Goal: Information Seeking & Learning: Learn about a topic

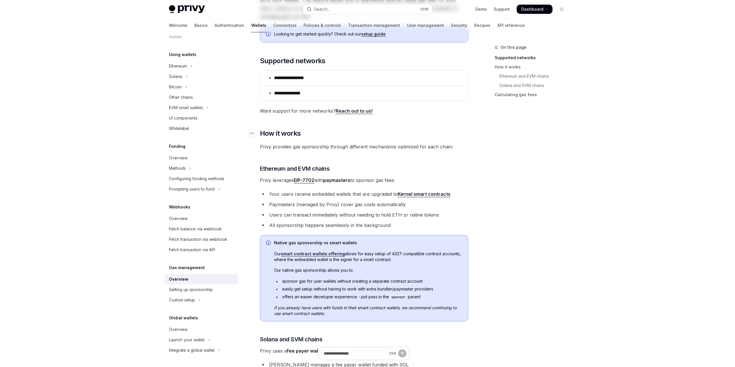
scroll to position [87, 0]
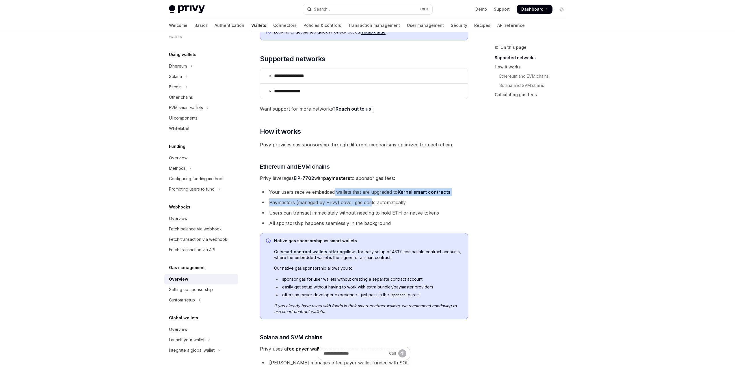
drag, startPoint x: 369, startPoint y: 200, endPoint x: 333, endPoint y: 194, distance: 36.8
click at [333, 194] on ul "Your users receive embedded wallets that are upgraded to Kernel smart contracts…" at bounding box center [364, 207] width 208 height 39
click at [333, 194] on li "Your users receive embedded wallets that are upgraded to Kernel smart contracts" at bounding box center [364, 192] width 208 height 8
drag, startPoint x: 333, startPoint y: 194, endPoint x: 354, endPoint y: 206, distance: 24.0
click at [351, 204] on ul "Your users receive embedded wallets that are upgraded to Kernel smart contracts…" at bounding box center [364, 207] width 208 height 39
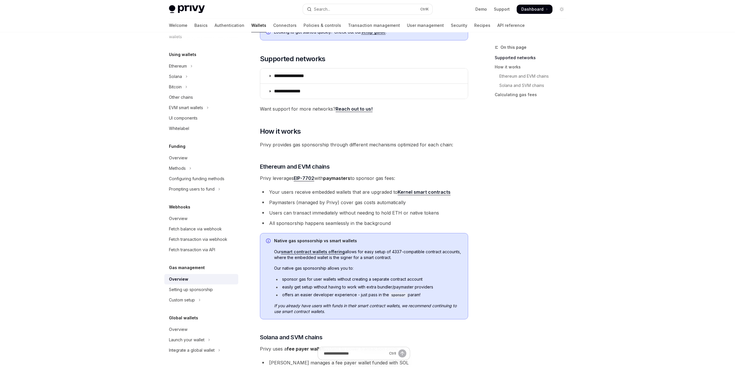
click at [355, 206] on li "Paymasters (managed by Privy) cover gas costs automatically" at bounding box center [364, 202] width 208 height 8
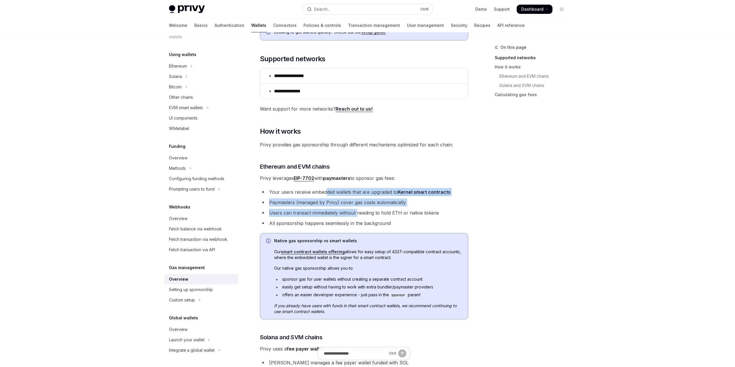
drag, startPoint x: 356, startPoint y: 210, endPoint x: 324, endPoint y: 193, distance: 36.9
click at [325, 193] on ul "Your users receive embedded wallets that are upgraded to Kernel smart contracts…" at bounding box center [364, 207] width 208 height 39
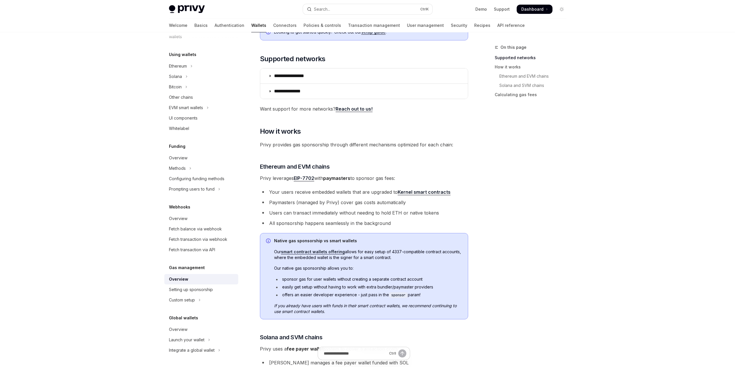
click at [324, 192] on li "Your users receive embedded wallets that are upgraded to Kernel smart contracts" at bounding box center [364, 192] width 208 height 8
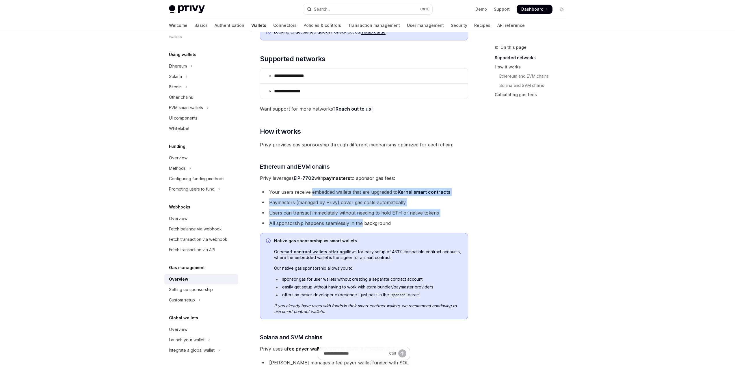
click at [356, 223] on ul "Your users receive embedded wallets that are upgraded to Kernel smart contracts…" at bounding box center [364, 207] width 208 height 39
click at [358, 223] on li "All sponsorship happens seamlessly in the background" at bounding box center [364, 223] width 208 height 8
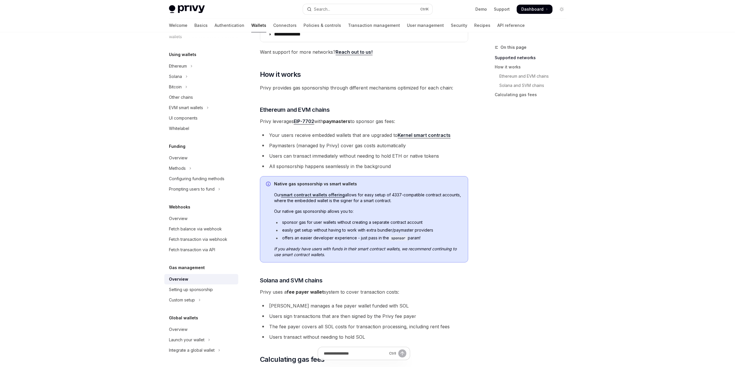
scroll to position [144, 0]
drag, startPoint x: 278, startPoint y: 179, endPoint x: 390, endPoint y: 194, distance: 113.0
click at [390, 194] on div "Native gas sponsorship vs smart wallets Our smart contract wallets offering all…" at bounding box center [364, 218] width 208 height 86
click at [390, 194] on span "Our smart contract wallets offering allows for easy setup of 4337-compatible co…" at bounding box center [368, 197] width 188 height 12
drag, startPoint x: 367, startPoint y: 200, endPoint x: 362, endPoint y: 195, distance: 7.4
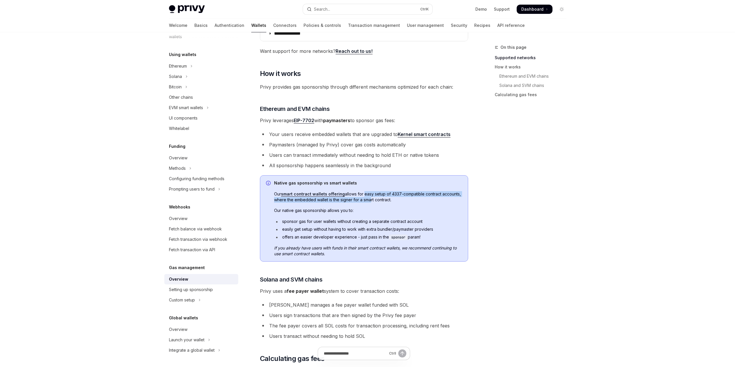
click at [362, 195] on span "Our smart contract wallets offering allows for easy setup of 4337-compatible co…" at bounding box center [368, 197] width 188 height 12
drag, startPoint x: 362, startPoint y: 195, endPoint x: 395, endPoint y: 205, distance: 34.4
click at [395, 205] on div "Native gas sponsorship vs smart wallets Our smart contract wallets offering all…" at bounding box center [368, 218] width 188 height 77
click at [399, 205] on div "Native gas sponsorship vs smart wallets Our smart contract wallets offering all…" at bounding box center [368, 218] width 188 height 77
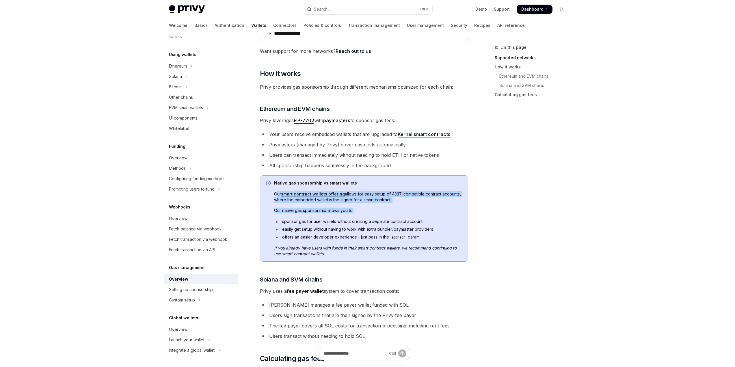
drag, startPoint x: 313, startPoint y: 200, endPoint x: 277, endPoint y: 187, distance: 38.6
click at [277, 187] on div "Native gas sponsorship vs smart wallets Our smart contract wallets offering all…" at bounding box center [368, 218] width 188 height 77
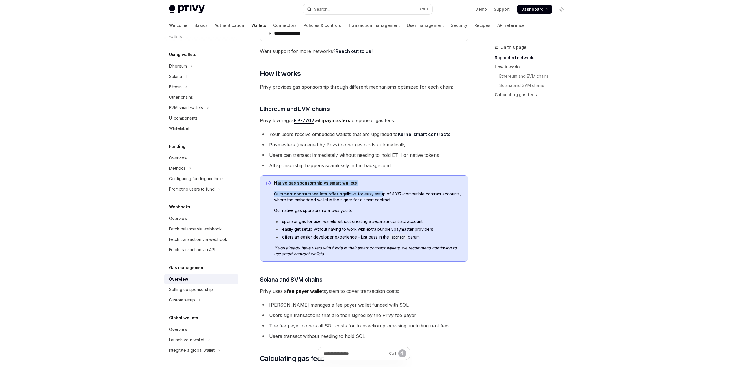
drag, startPoint x: 293, startPoint y: 183, endPoint x: 397, endPoint y: 193, distance: 104.8
click at [389, 192] on div "Native gas sponsorship vs smart wallets Our smart contract wallets offering all…" at bounding box center [368, 218] width 188 height 77
click at [397, 193] on span "Our smart contract wallets offering allows for easy setup of 4337-compatible co…" at bounding box center [368, 197] width 188 height 12
drag, startPoint x: 326, startPoint y: 209, endPoint x: 395, endPoint y: 220, distance: 69.8
click at [379, 218] on div "Native gas sponsorship vs smart wallets Our smart contract wallets offering all…" at bounding box center [368, 218] width 188 height 77
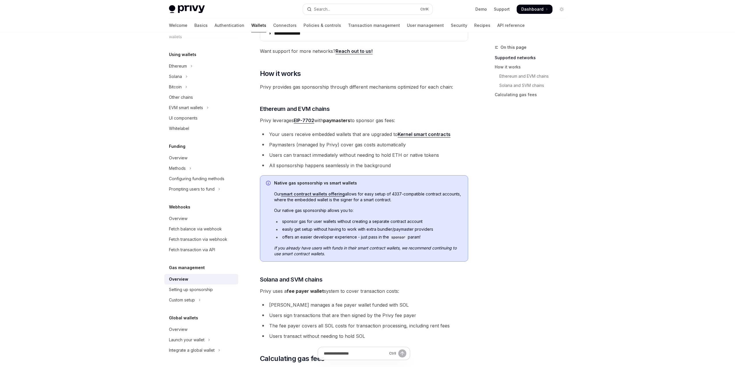
click at [396, 220] on li "sponsor gas for user wallets without creating a separate contract account" at bounding box center [368, 222] width 188 height 6
drag, startPoint x: 314, startPoint y: 219, endPoint x: 344, endPoint y: 240, distance: 36.5
click at [343, 239] on ul "sponsor gas for user wallets without creating a separate contract account easil…" at bounding box center [368, 230] width 188 height 22
click at [344, 240] on li "offers an easier developer experience - just pass in the sponsor param!" at bounding box center [368, 237] width 188 height 6
drag, startPoint x: 327, startPoint y: 239, endPoint x: 279, endPoint y: 219, distance: 51.9
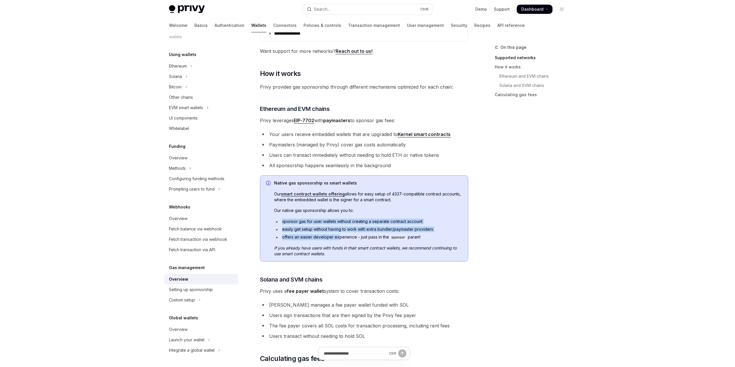
click at [279, 219] on ul "sponsor gas for user wallets without creating a separate contract account easil…" at bounding box center [368, 230] width 188 height 22
click at [279, 219] on li "sponsor gas for user wallets without creating a separate contract account" at bounding box center [368, 222] width 188 height 6
drag, startPoint x: 279, startPoint y: 219, endPoint x: 429, endPoint y: 241, distance: 151.6
click at [427, 241] on div "Native gas sponsorship vs smart wallets Our smart contract wallets offering all…" at bounding box center [368, 218] width 188 height 77
click at [429, 241] on div "Native gas sponsorship vs smart wallets Our smart contract wallets offering all…" at bounding box center [368, 218] width 188 height 77
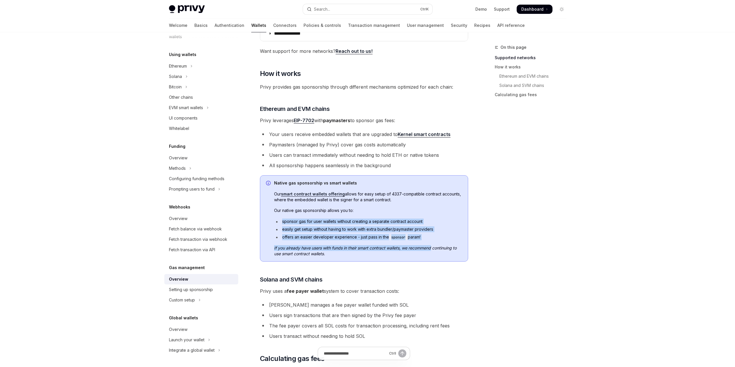
drag, startPoint x: 421, startPoint y: 238, endPoint x: 289, endPoint y: 220, distance: 132.6
click at [290, 220] on ul "sponsor gas for user wallets without creating a separate contract account easil…" at bounding box center [368, 230] width 188 height 22
click at [289, 220] on li "sponsor gas for user wallets without creating a separate contract account" at bounding box center [368, 222] width 188 height 6
drag, startPoint x: 289, startPoint y: 220, endPoint x: 470, endPoint y: 241, distance: 181.4
click at [469, 241] on div "**********" at bounding box center [309, 220] width 319 height 643
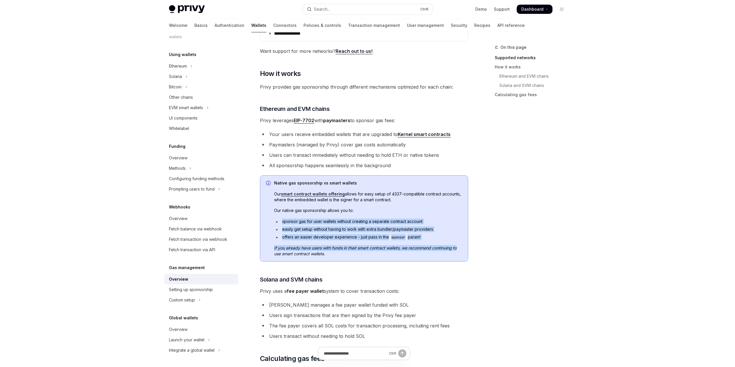
click at [470, 241] on div "**********" at bounding box center [367, 215] width 407 height 655
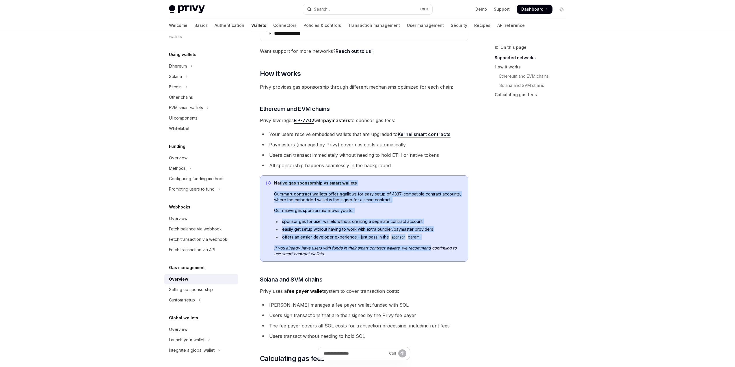
drag, startPoint x: 387, startPoint y: 228, endPoint x: 279, endPoint y: 180, distance: 118.7
click at [279, 180] on div "Native gas sponsorship vs smart wallets Our smart contract wallets offering all…" at bounding box center [364, 218] width 208 height 86
drag, startPoint x: 279, startPoint y: 180, endPoint x: 336, endPoint y: 250, distance: 89.9
click at [327, 241] on div "Native gas sponsorship vs smart wallets Our smart contract wallets offering all…" at bounding box center [368, 218] width 188 height 77
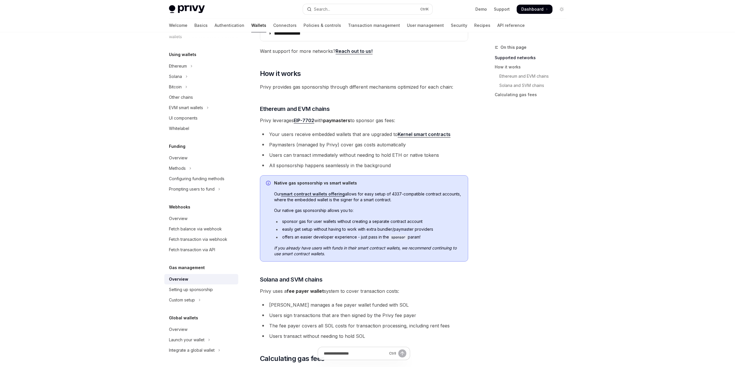
click at [339, 252] on span "If you already have users with funds in their smart contract wallets, we recomm…" at bounding box center [368, 251] width 188 height 12
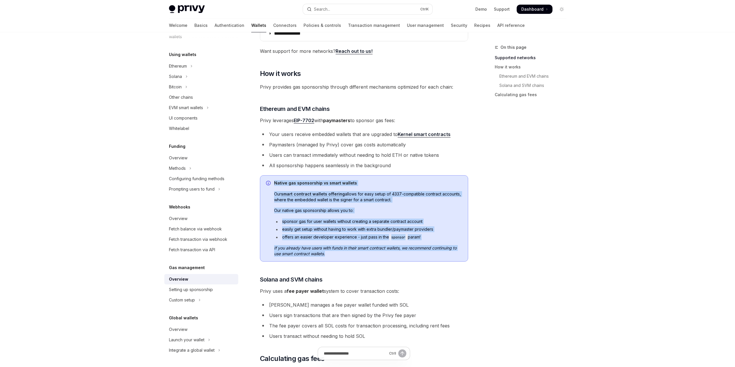
drag, startPoint x: 347, startPoint y: 252, endPoint x: 272, endPoint y: 250, distance: 75.1
click at [272, 250] on div "Native gas sponsorship vs smart wallets Our smart contract wallets offering all…" at bounding box center [364, 218] width 208 height 86
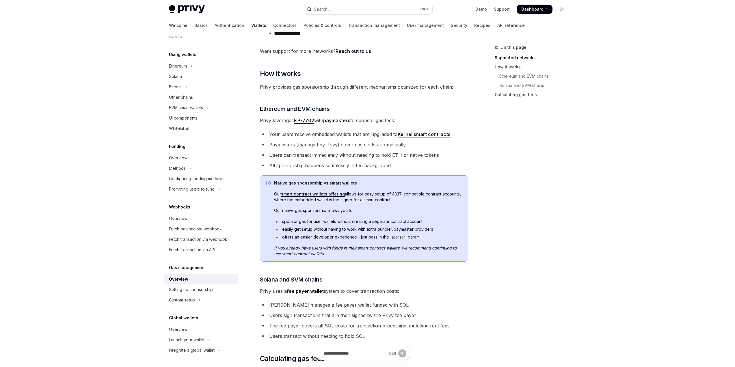
click at [270, 250] on div at bounding box center [268, 219] width 5 height 76
drag, startPoint x: 295, startPoint y: 249, endPoint x: 354, endPoint y: 254, distance: 59.1
click at [352, 254] on span "If you already have users with funds in their smart contract wallets, we recomm…" at bounding box center [368, 251] width 188 height 12
click at [354, 254] on span "If you already have users with funds in their smart contract wallets, we recomm…" at bounding box center [368, 251] width 188 height 12
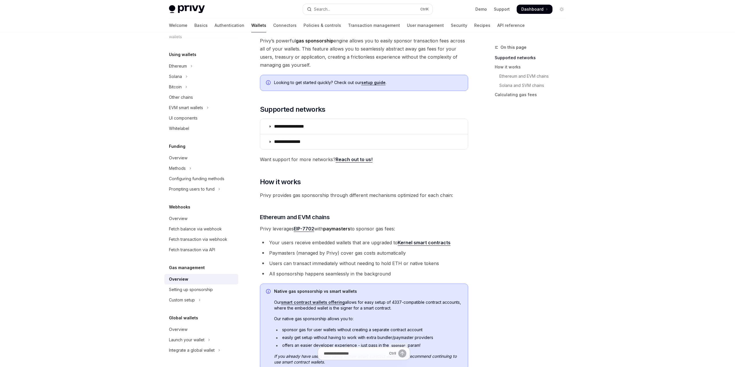
scroll to position [2, 0]
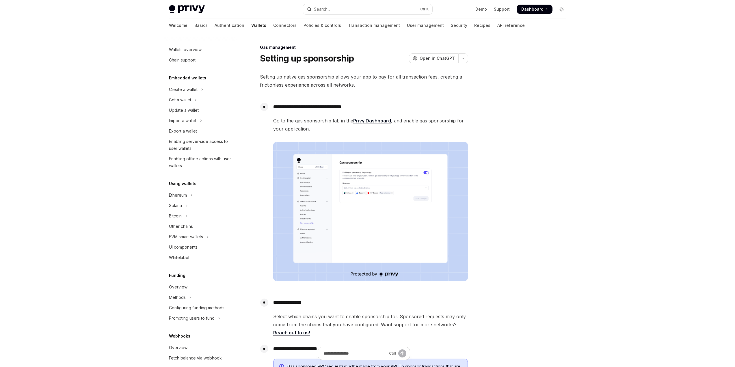
scroll to position [129, 0]
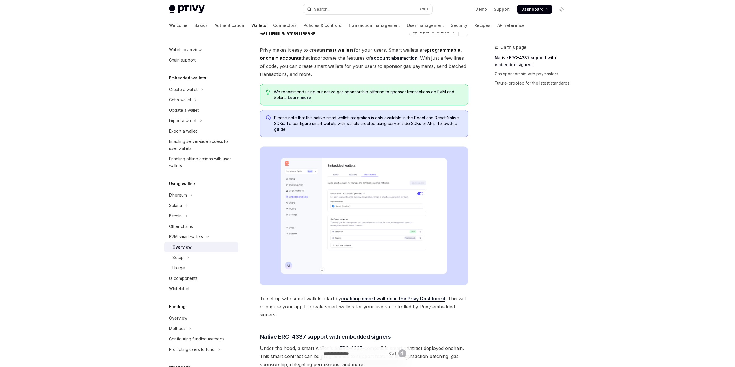
scroll to position [29, 0]
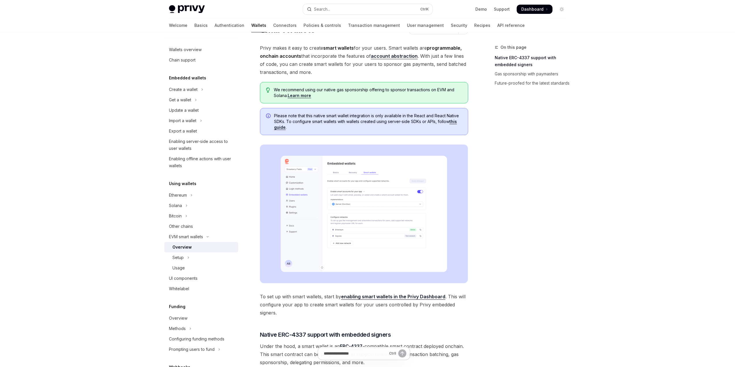
click at [383, 203] on img at bounding box center [364, 213] width 208 height 139
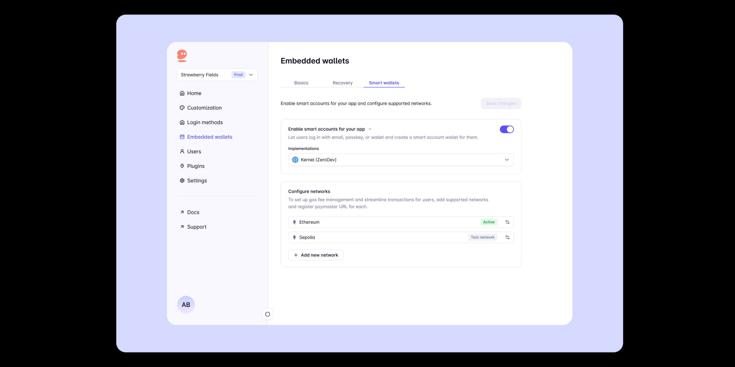
click at [647, 149] on div at bounding box center [367, 183] width 735 height 367
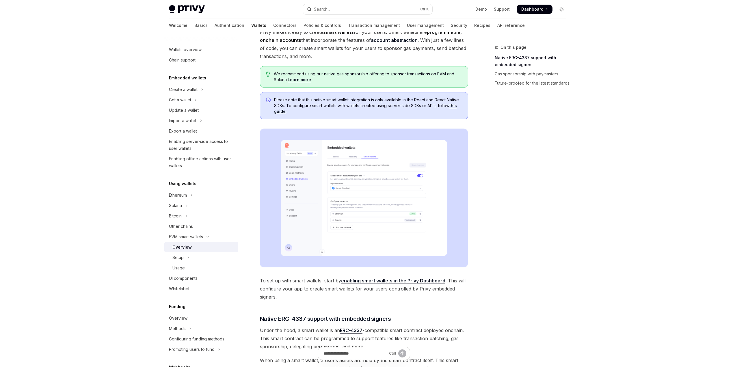
scroll to position [144, 0]
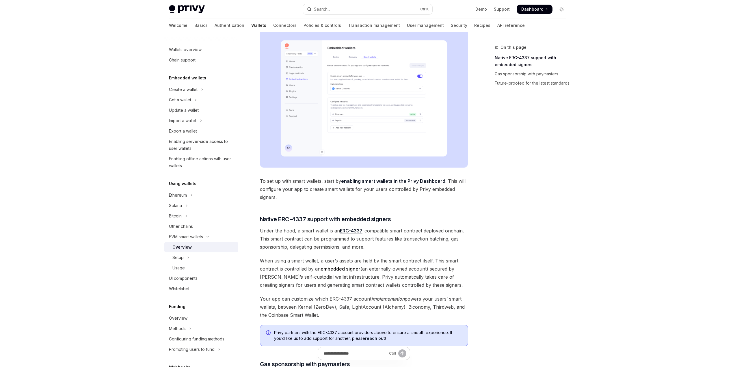
drag, startPoint x: 330, startPoint y: 190, endPoint x: 293, endPoint y: 182, distance: 37.5
click at [293, 182] on span "To set up with smart wallets, start by enabling smart wallets in the Privy Dash…" at bounding box center [364, 189] width 208 height 24
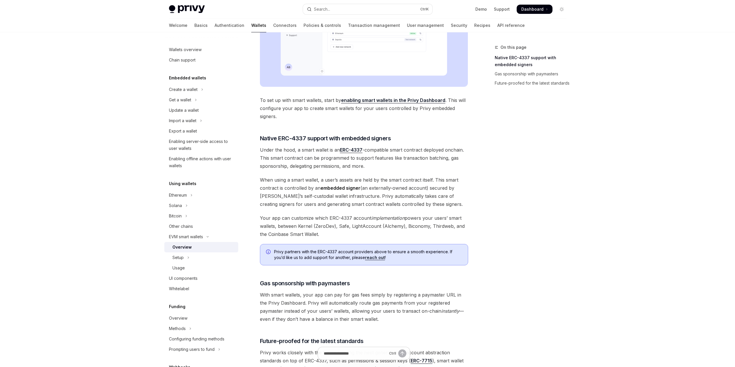
scroll to position [260, 0]
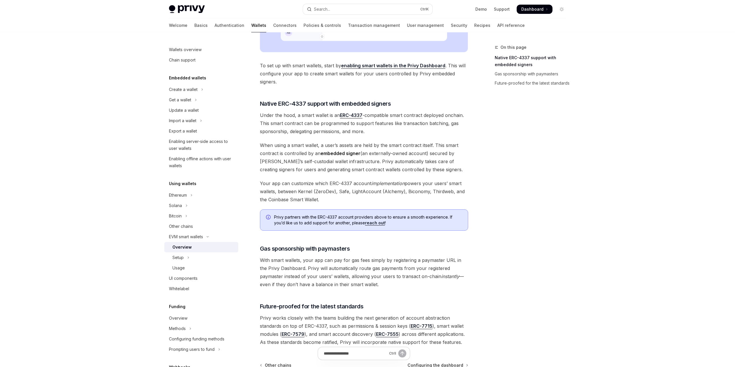
drag, startPoint x: 265, startPoint y: 129, endPoint x: 336, endPoint y: 129, distance: 70.8
click at [334, 128] on span "Under the hood, a smart wallet is an ERC-4337 -compatible smart contract deploy…" at bounding box center [364, 123] width 208 height 24
click at [339, 130] on span "Under the hood, a smart wallet is an ERC-4337 -compatible smart contract deploy…" at bounding box center [364, 123] width 208 height 24
drag, startPoint x: 339, startPoint y: 130, endPoint x: 287, endPoint y: 122, distance: 53.2
click at [287, 122] on span "Under the hood, a smart wallet is an ERC-4337 -compatible smart contract deploy…" at bounding box center [364, 123] width 208 height 24
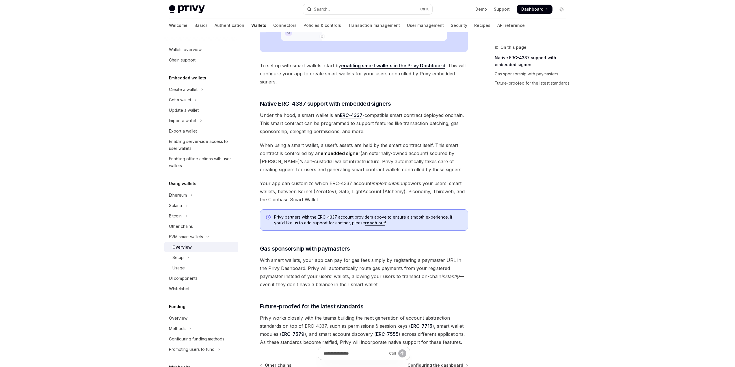
click at [286, 122] on span "Under the hood, a smart wallet is an ERC-4337 -compatible smart contract deploy…" at bounding box center [364, 123] width 208 height 24
drag, startPoint x: 286, startPoint y: 122, endPoint x: 373, endPoint y: 132, distance: 87.5
click at [373, 132] on span "Under the hood, a smart wallet is an ERC-4337 -compatible smart contract deploy…" at bounding box center [364, 123] width 208 height 24
click at [396, 135] on span "Under the hood, a smart wallet is an ERC-4337 -compatible smart contract deploy…" at bounding box center [364, 123] width 208 height 24
drag, startPoint x: 379, startPoint y: 161, endPoint x: 287, endPoint y: 137, distance: 95.6
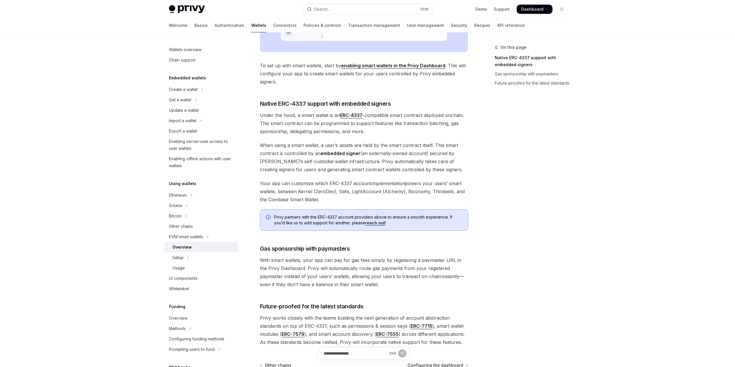
click at [288, 137] on div "Privy makes it easy to create smart wallets for your users. Smart wallets are p…" at bounding box center [364, 79] width 208 height 533
click at [287, 137] on div "Privy makes it easy to create smart wallets for your users. Smart wallets are p…" at bounding box center [364, 79] width 208 height 533
drag, startPoint x: 332, startPoint y: 143, endPoint x: 424, endPoint y: 157, distance: 93.4
click at [418, 153] on div "Privy makes it easy to create smart wallets for your users. Smart wallets are p…" at bounding box center [364, 79] width 208 height 533
click at [424, 157] on span "When using a smart wallet, a user’s assets are held by the smart contract itsel…" at bounding box center [364, 157] width 208 height 32
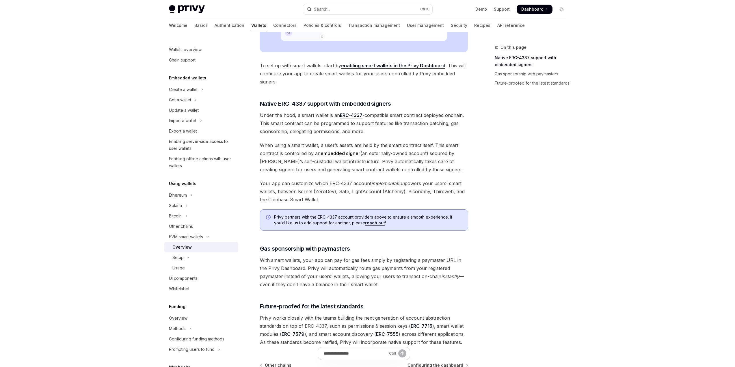
drag, startPoint x: 404, startPoint y: 163, endPoint x: 370, endPoint y: 151, distance: 36.3
click at [370, 151] on span "When using a smart wallet, a user’s assets are held by the smart contract itsel…" at bounding box center [364, 157] width 208 height 32
drag, startPoint x: 370, startPoint y: 151, endPoint x: 411, endPoint y: 167, distance: 44.5
click at [411, 167] on span "When using a smart wallet, a user’s assets are held by the smart contract itsel…" at bounding box center [364, 157] width 208 height 32
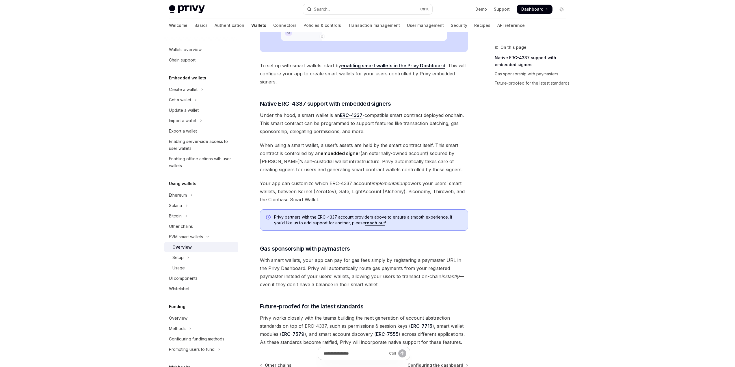
click at [414, 168] on span "When using a smart wallet, a user’s assets are held by the smart contract itsel…" at bounding box center [364, 157] width 208 height 32
drag, startPoint x: 414, startPoint y: 168, endPoint x: 286, endPoint y: 156, distance: 127.6
click at [286, 156] on span "When using a smart wallet, a user’s assets are held by the smart contract itsel…" at bounding box center [364, 157] width 208 height 32
drag, startPoint x: 277, startPoint y: 156, endPoint x: 385, endPoint y: 162, distance: 108.2
click at [369, 160] on span "When using a smart wallet, a user’s assets are held by the smart contract itsel…" at bounding box center [364, 157] width 208 height 32
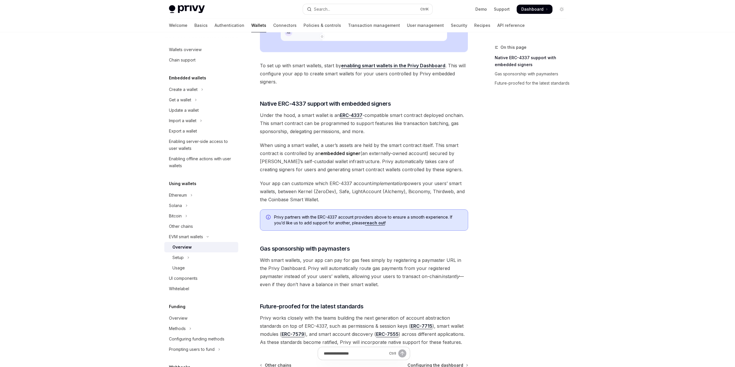
drag, startPoint x: 385, startPoint y: 162, endPoint x: 377, endPoint y: 154, distance: 11.0
click at [377, 154] on span "When using a smart wallet, a user’s assets are held by the smart contract itsel…" at bounding box center [364, 157] width 208 height 32
drag, startPoint x: 377, startPoint y: 154, endPoint x: 386, endPoint y: 164, distance: 13.5
click at [386, 163] on span "When using a smart wallet, a user’s assets are held by the smart contract itsel…" at bounding box center [364, 157] width 208 height 32
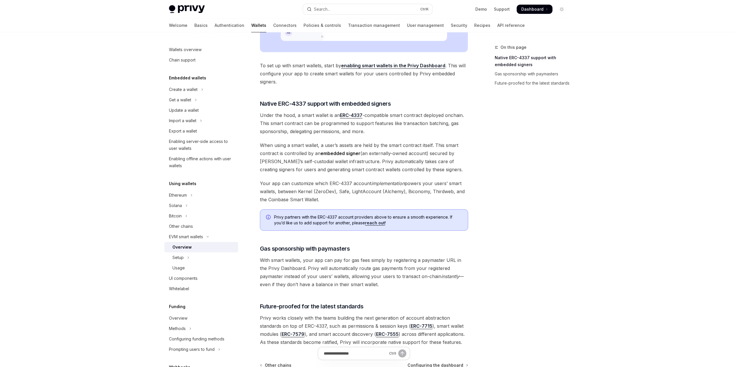
click at [387, 166] on span "When using a smart wallet, a user’s assets are held by the smart contract itsel…" at bounding box center [364, 157] width 208 height 32
drag, startPoint x: 387, startPoint y: 166, endPoint x: 383, endPoint y: 154, distance: 13.0
click at [383, 154] on span "When using a smart wallet, a user’s assets are held by the smart contract itsel…" at bounding box center [364, 157] width 208 height 32
drag, startPoint x: 383, startPoint y: 154, endPoint x: 391, endPoint y: 164, distance: 12.7
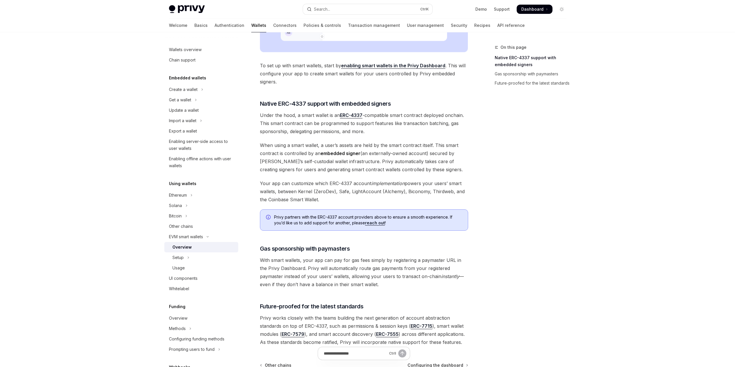
click at [391, 163] on span "When using a smart wallet, a user’s assets are held by the smart contract itsel…" at bounding box center [364, 157] width 208 height 32
click at [391, 164] on span "When using a smart wallet, a user’s assets are held by the smart contract itsel…" at bounding box center [364, 157] width 208 height 32
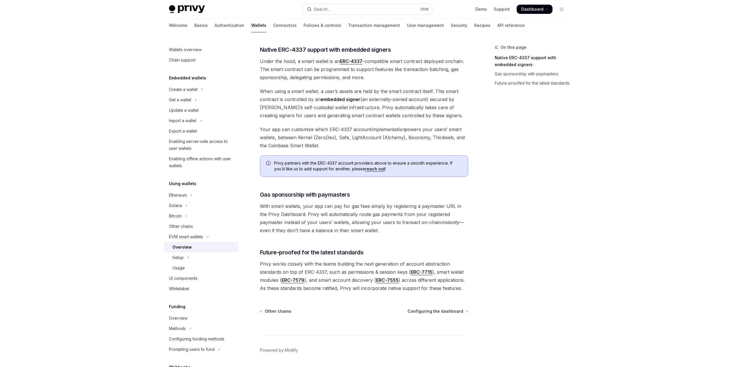
scroll to position [318, 0]
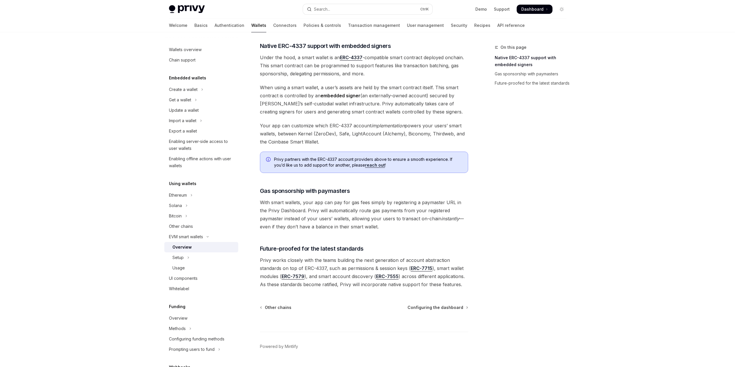
click at [427, 205] on span "With smart wallets, your app can pay for gas fees simply by registering a payma…" at bounding box center [364, 214] width 208 height 32
drag, startPoint x: 427, startPoint y: 205, endPoint x: 427, endPoint y: 209, distance: 3.8
click at [427, 206] on span "With smart wallets, your app can pay for gas fees simply by registering a payma…" at bounding box center [364, 214] width 208 height 32
click at [424, 209] on span "With smart wallets, your app can pay for gas fees simply by registering a payma…" at bounding box center [364, 214] width 208 height 32
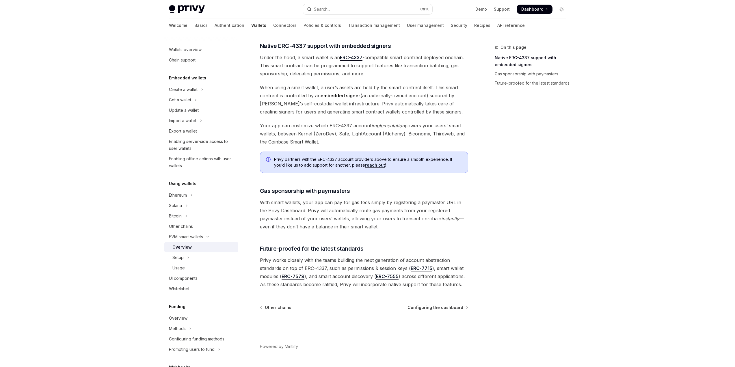
click at [424, 209] on span "With smart wallets, your app can pay for gas fees simply by registering a payma…" at bounding box center [364, 214] width 208 height 32
click at [397, 221] on span "With smart wallets, your app can pay for gas fees simply by registering a payma…" at bounding box center [364, 214] width 208 height 32
drag, startPoint x: 323, startPoint y: 228, endPoint x: 300, endPoint y: 214, distance: 27.0
click at [300, 214] on div "Privy makes it easy to create smart wallets for your users. Smart wallets are p…" at bounding box center [364, 21] width 208 height 533
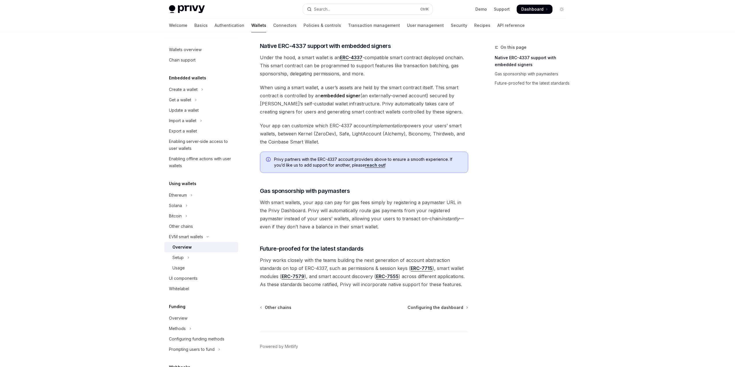
click at [300, 213] on span "With smart wallets, your app can pay for gas fees simply by registering a payma…" at bounding box center [364, 214] width 208 height 32
drag, startPoint x: 300, startPoint y: 213, endPoint x: 343, endPoint y: 227, distance: 45.5
click at [340, 227] on span "With smart wallets, your app can pay for gas fees simply by registering a payma…" at bounding box center [364, 214] width 208 height 32
click at [344, 227] on span "With smart wallets, your app can pay for gas fees simply by registering a payma…" at bounding box center [364, 214] width 208 height 32
drag, startPoint x: 344, startPoint y: 227, endPoint x: 302, endPoint y: 213, distance: 45.2
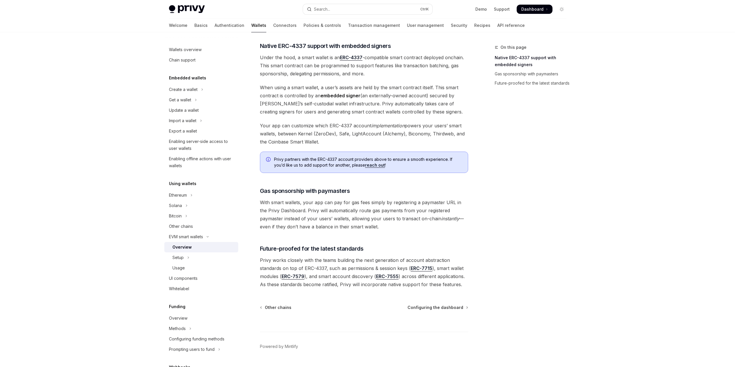
click at [302, 213] on span "With smart wallets, your app can pay for gas fees simply by registering a payma…" at bounding box center [364, 214] width 208 height 32
drag, startPoint x: 302, startPoint y: 213, endPoint x: 362, endPoint y: 222, distance: 61.4
click at [362, 222] on span "With smart wallets, your app can pay for gas fees simply by registering a payma…" at bounding box center [364, 214] width 208 height 32
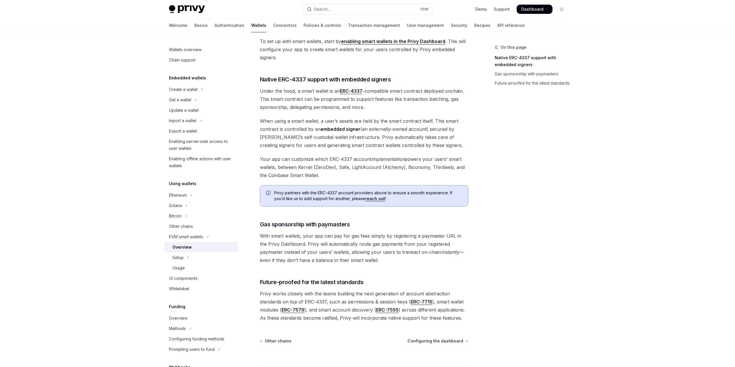
scroll to position [289, 0]
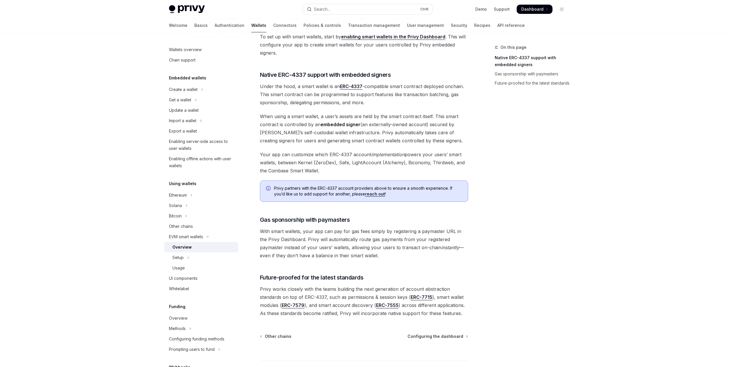
click at [293, 188] on span "Privy partners with the ERC-4337 account providers above to ensure a smooth exp…" at bounding box center [368, 191] width 188 height 12
click at [300, 196] on span "Privy partners with the ERC-4337 account providers above to ensure a smooth exp…" at bounding box center [368, 191] width 188 height 12
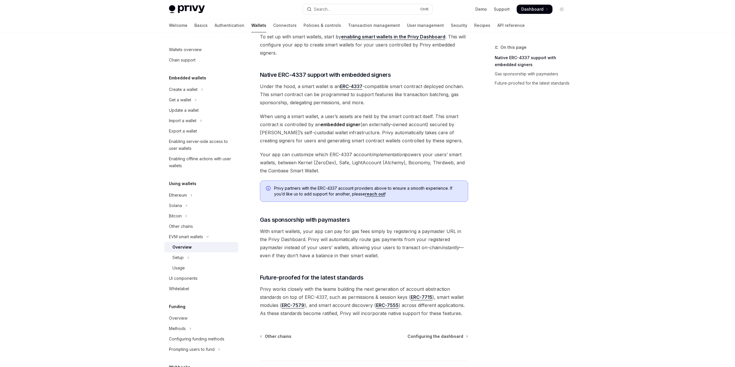
click at [300, 196] on span "Privy partners with the ERC-4337 account providers above to ensure a smooth exp…" at bounding box center [368, 191] width 188 height 12
click at [313, 240] on span "With smart wallets, your app can pay for gas fees simply by registering a payma…" at bounding box center [364, 243] width 208 height 32
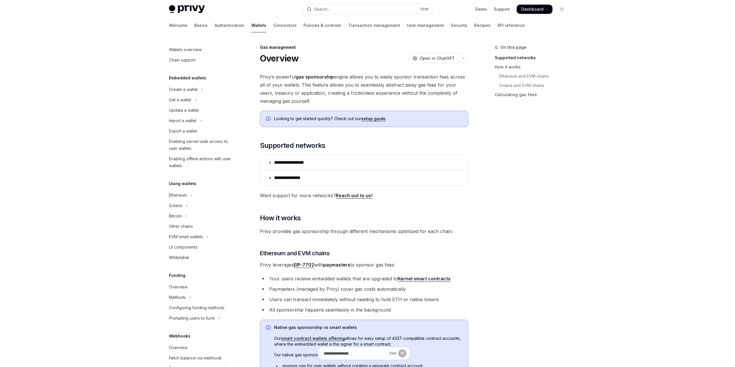
scroll to position [129, 0]
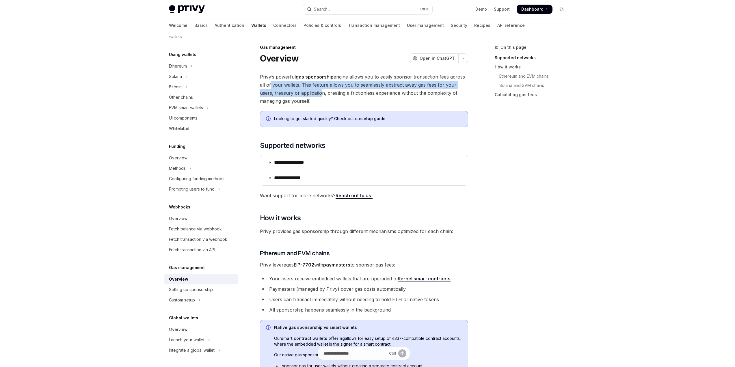
drag, startPoint x: 304, startPoint y: 97, endPoint x: 269, endPoint y: 83, distance: 37.4
click at [269, 83] on span "Privy’s powerful gas sponsorship engine allows you to easily sponsor transactio…" at bounding box center [364, 89] width 208 height 32
drag, startPoint x: 269, startPoint y: 83, endPoint x: 305, endPoint y: 98, distance: 39.1
click at [305, 98] on span "Privy’s powerful gas sponsorship engine allows you to easily sponsor transactio…" at bounding box center [364, 89] width 208 height 32
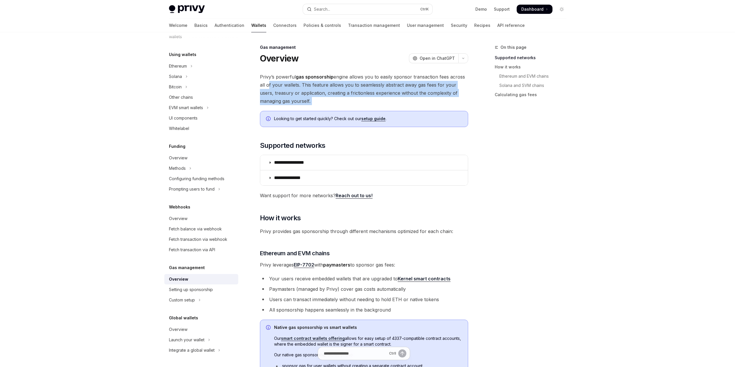
click at [318, 100] on span "Privy’s powerful gas sponsorship engine allows you to easily sponsor transactio…" at bounding box center [364, 89] width 208 height 32
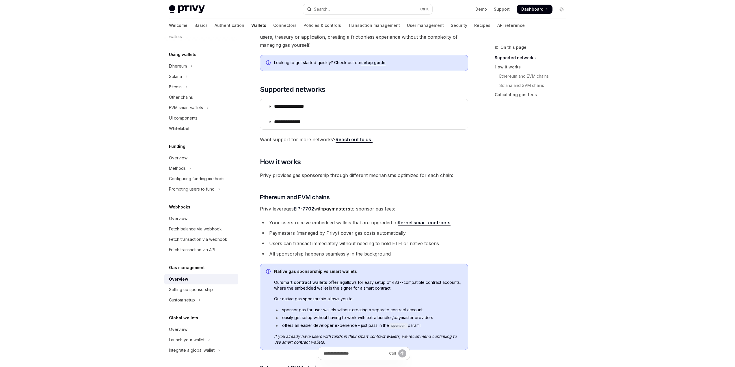
scroll to position [58, 0]
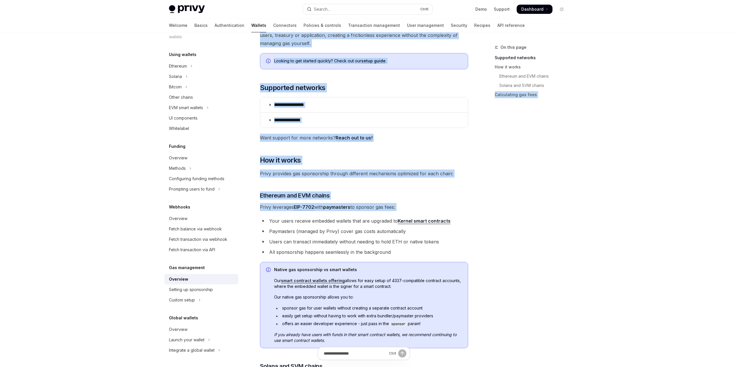
drag, startPoint x: 265, startPoint y: 222, endPoint x: 495, endPoint y: 217, distance: 230.2
click at [494, 217] on div "**********" at bounding box center [367, 302] width 407 height 655
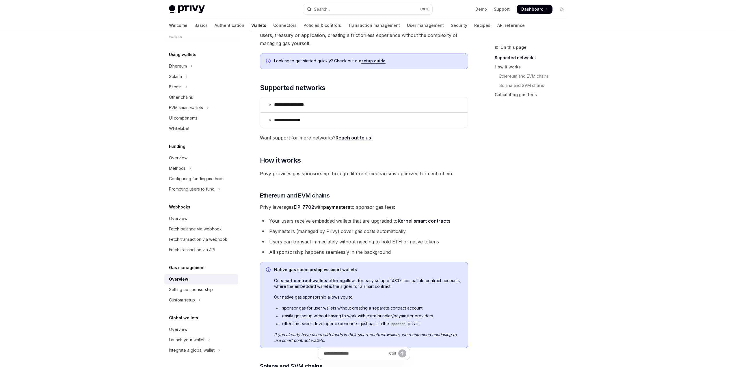
click at [476, 221] on div "**********" at bounding box center [367, 302] width 407 height 655
drag, startPoint x: 394, startPoint y: 230, endPoint x: 290, endPoint y: 223, distance: 104.5
click at [291, 223] on ul "Your users receive embedded wallets that are upgraded to Kernel smart contracts…" at bounding box center [364, 236] width 208 height 39
click at [286, 224] on li "Your users receive embedded wallets that are upgraded to Kernel smart contracts" at bounding box center [364, 221] width 208 height 8
drag, startPoint x: 291, startPoint y: 226, endPoint x: 424, endPoint y: 235, distance: 133.2
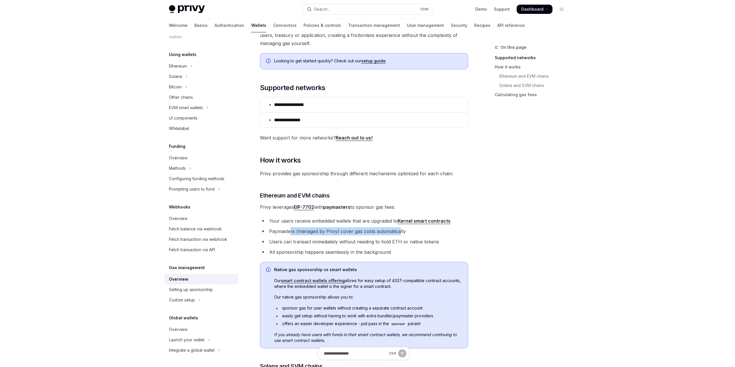
click at [404, 235] on ul "Your users receive embedded wallets that are upgraded to Kernel smart contracts…" at bounding box center [364, 236] width 208 height 39
click at [424, 235] on li "Paymasters (managed by Privy) cover gas costs automatically" at bounding box center [364, 231] width 208 height 8
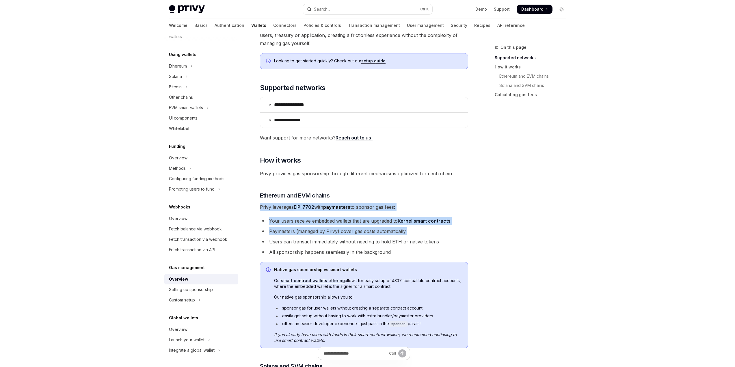
drag, startPoint x: 424, startPoint y: 235, endPoint x: 260, endPoint y: 211, distance: 165.5
click at [260, 211] on div "**********" at bounding box center [364, 275] width 208 height 521
click at [258, 209] on div "**********" at bounding box center [309, 307] width 319 height 643
drag, startPoint x: 259, startPoint y: 209, endPoint x: 420, endPoint y: 236, distance: 163.2
click at [418, 236] on div "**********" at bounding box center [309, 307] width 319 height 643
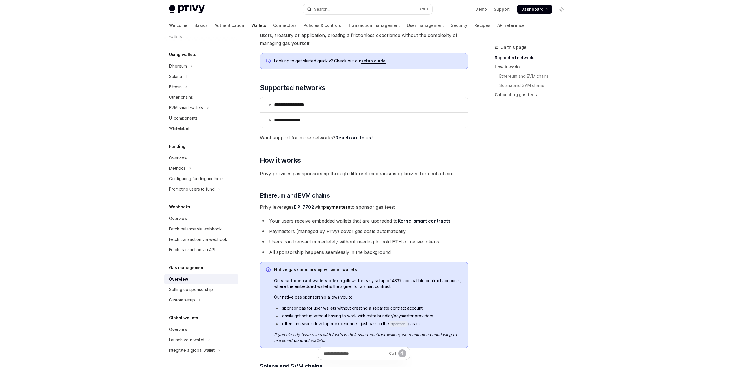
click at [432, 236] on ul "Your users receive embedded wallets that are upgraded to Kernel smart contracts…" at bounding box center [364, 236] width 208 height 39
drag, startPoint x: 410, startPoint y: 239, endPoint x: 319, endPoint y: 246, distance: 90.4
click at [345, 242] on li "Users can transact immediately without needing to hold ETH or native tokens" at bounding box center [364, 242] width 208 height 8
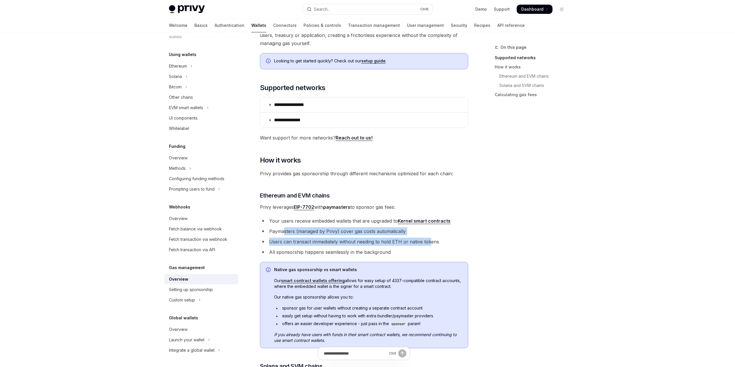
drag, startPoint x: 285, startPoint y: 228, endPoint x: 452, endPoint y: 242, distance: 167.8
click at [436, 242] on ul "Your users receive embedded wallets that are upgraded to Kernel smart contracts…" at bounding box center [364, 236] width 208 height 39
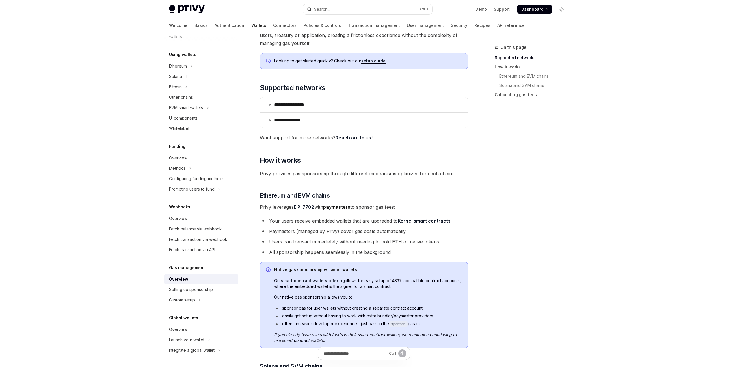
click at [457, 242] on li "Users can transact immediately without needing to hold ETH or native tokens" at bounding box center [364, 242] width 208 height 8
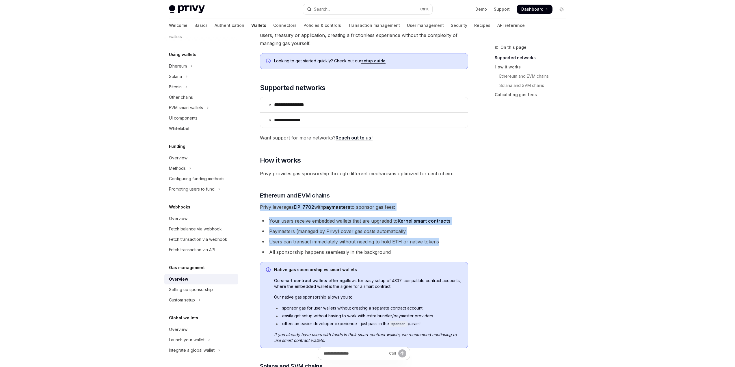
drag, startPoint x: 392, startPoint y: 236, endPoint x: 261, endPoint y: 209, distance: 134.2
click at [261, 209] on div "**********" at bounding box center [364, 275] width 208 height 521
click at [261, 209] on span "Privy leverages EIP-7702 with paymasters to sponsor gas fees:" at bounding box center [364, 207] width 208 height 8
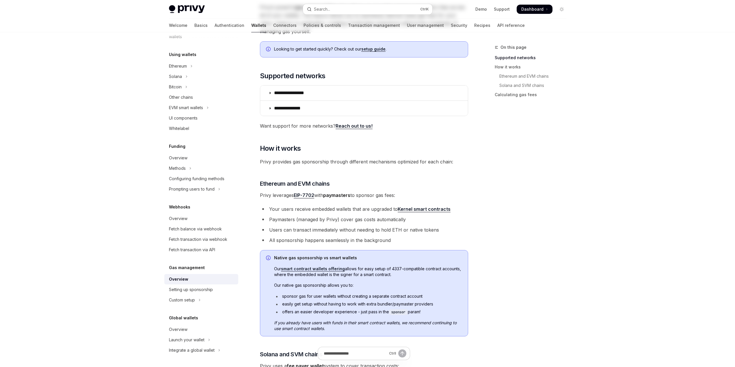
scroll to position [116, 0]
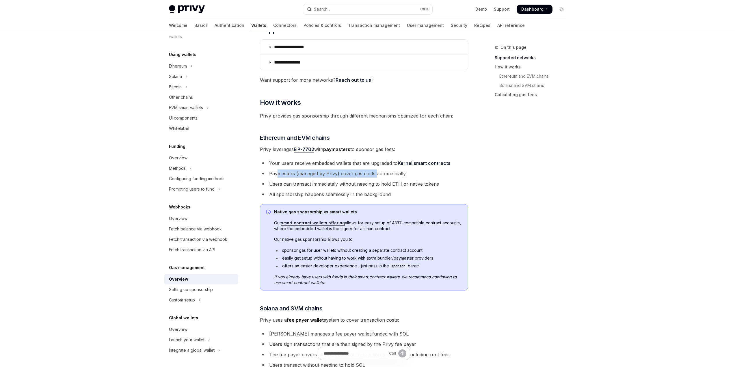
drag, startPoint x: 278, startPoint y: 172, endPoint x: 418, endPoint y: 183, distance: 141.0
click at [380, 176] on li "Paymasters (managed by Privy) cover gas costs automatically" at bounding box center [364, 174] width 208 height 8
click at [419, 183] on li "Users can transact immediately without needing to hold ETH or native tokens" at bounding box center [364, 184] width 208 height 8
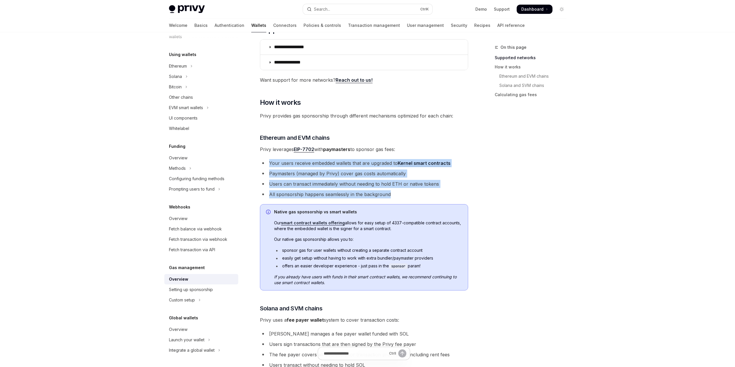
drag, startPoint x: 316, startPoint y: 165, endPoint x: 253, endPoint y: 157, distance: 63.5
click at [253, 157] on div "**********" at bounding box center [309, 249] width 319 height 643
click at [310, 180] on li "Users can transact immediately without needing to hold ETH or native tokens" at bounding box center [364, 184] width 208 height 8
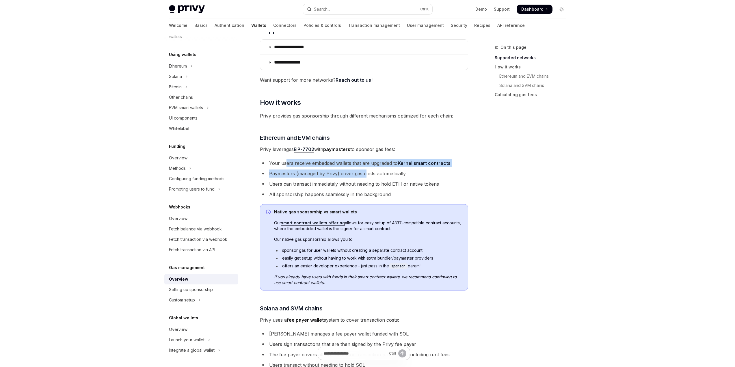
drag, startPoint x: 285, startPoint y: 155, endPoint x: 384, endPoint y: 178, distance: 101.2
click at [377, 174] on div "**********" at bounding box center [364, 217] width 208 height 521
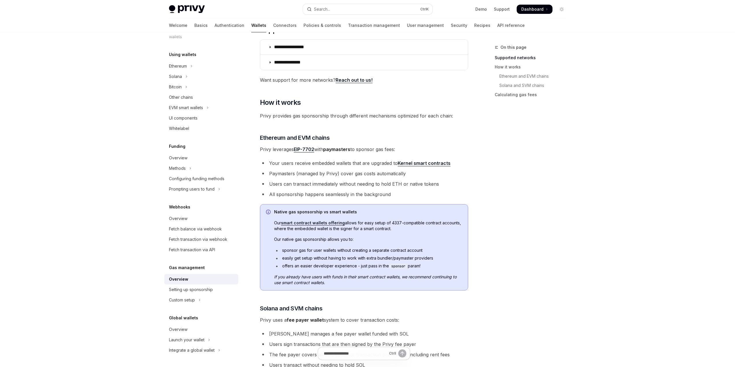
click at [384, 178] on ul "Your users receive embedded wallets that are upgraded to Kernel smart contracts…" at bounding box center [364, 178] width 208 height 39
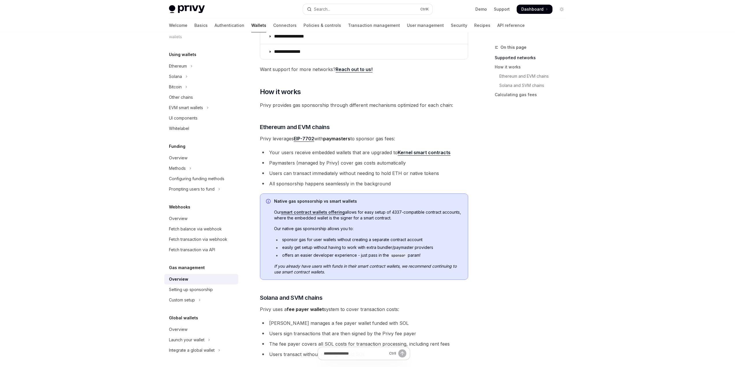
scroll to position [144, 0]
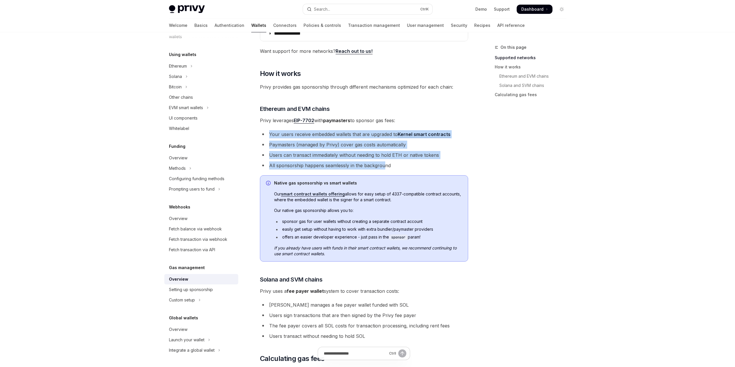
drag, startPoint x: 265, startPoint y: 131, endPoint x: 384, endPoint y: 159, distance: 122.1
click at [384, 159] on ul "Your users receive embedded wallets that are upgraded to Kernel smart contracts…" at bounding box center [364, 149] width 208 height 39
click at [384, 160] on ul "Your users receive embedded wallets that are upgraded to Kernel smart contracts…" at bounding box center [364, 149] width 208 height 39
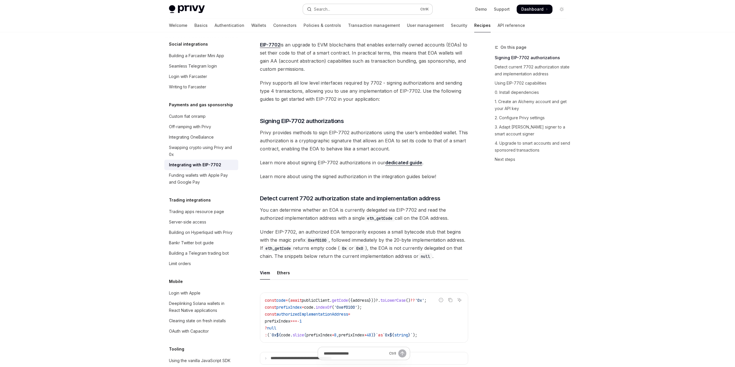
scroll to position [29, 0]
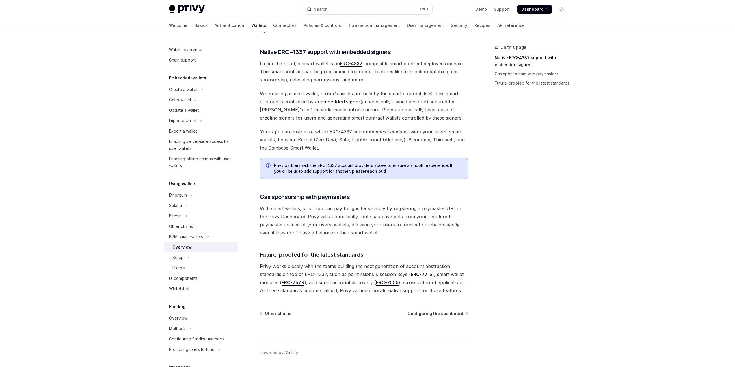
scroll to position [217, 0]
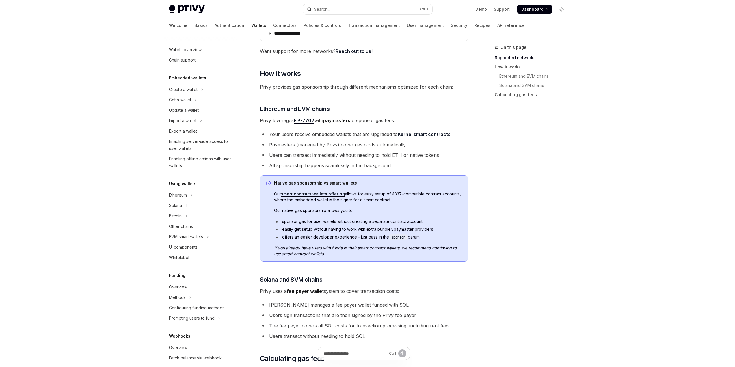
scroll to position [129, 0]
